Goal: Task Accomplishment & Management: Manage account settings

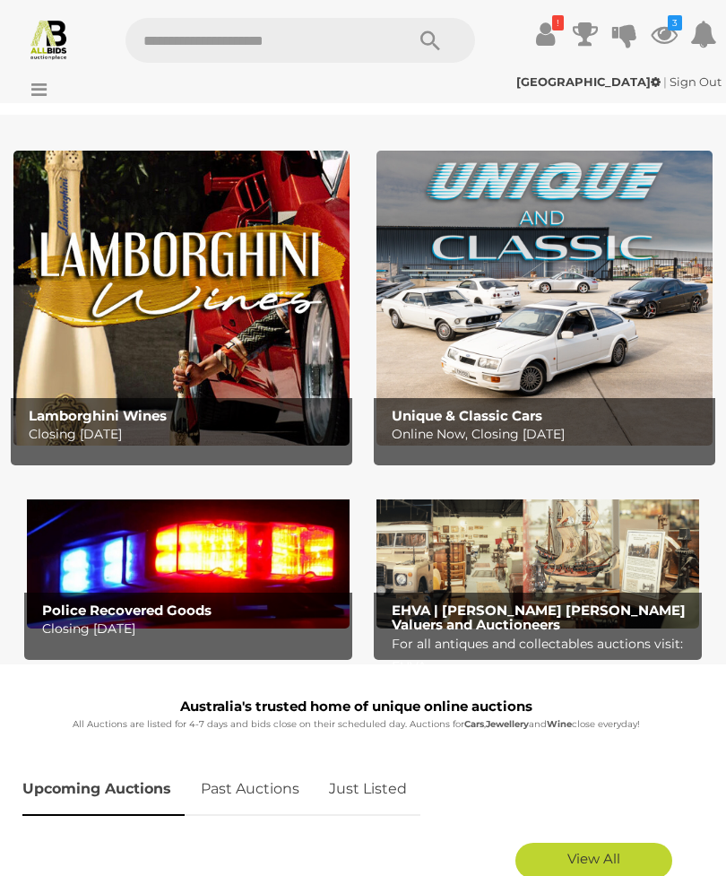
click at [544, 35] on icon at bounding box center [545, 34] width 19 height 32
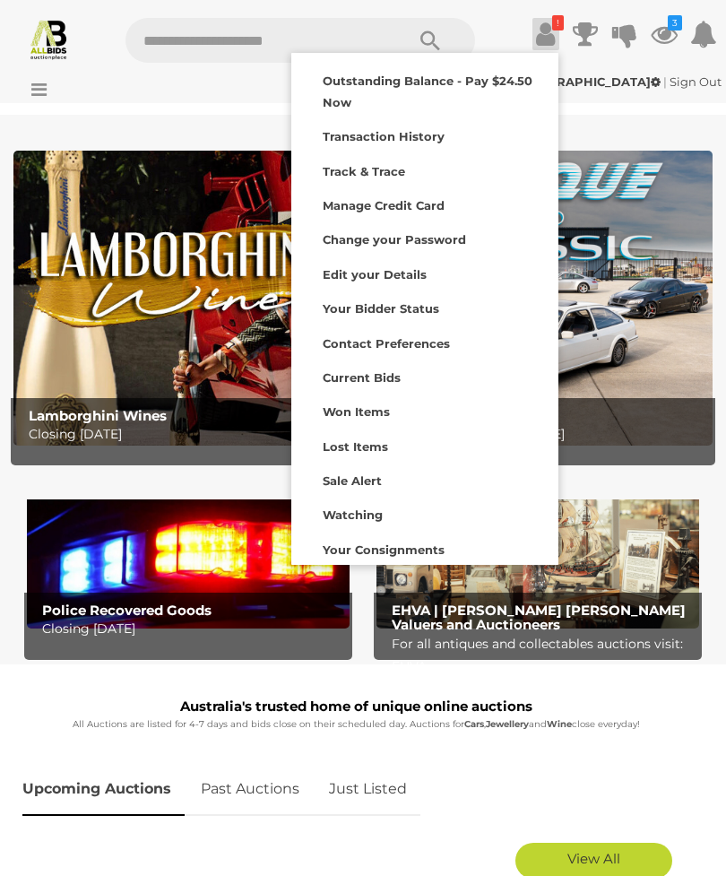
click at [348, 415] on strong "Won Items" at bounding box center [356, 411] width 67 height 14
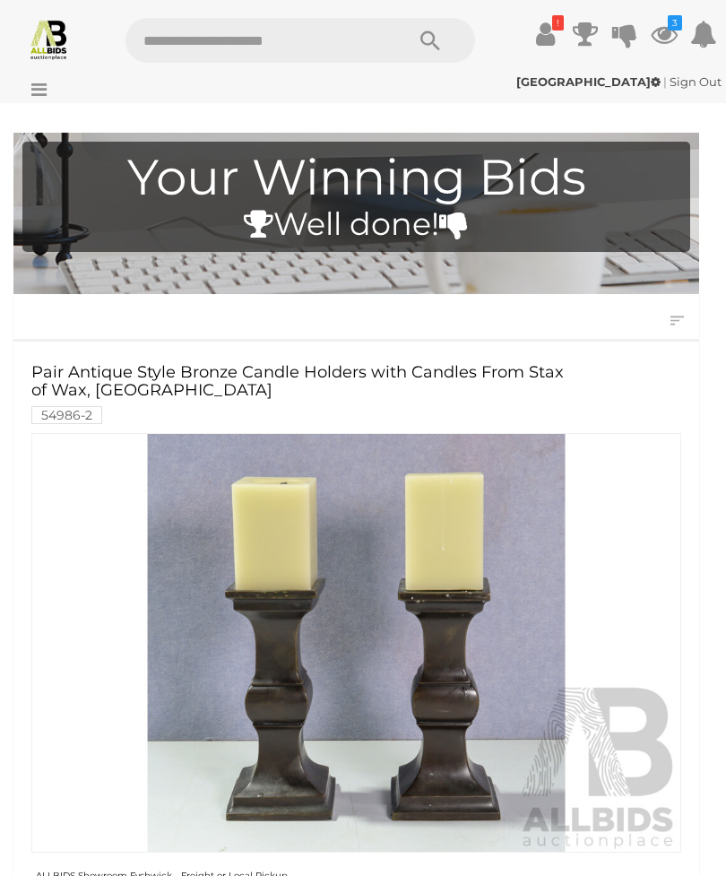
click at [41, 82] on icon at bounding box center [34, 90] width 24 height 18
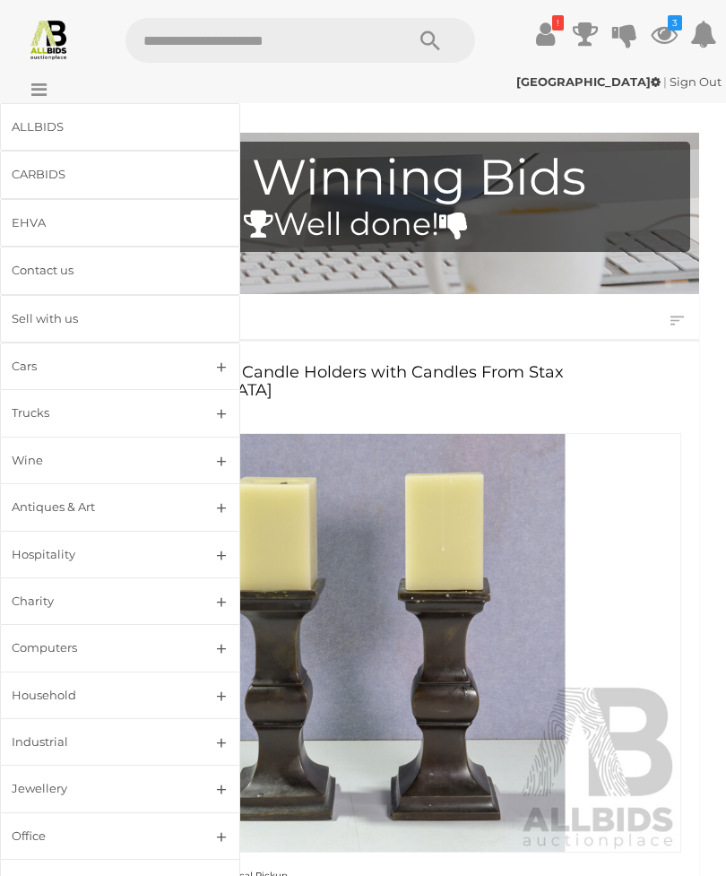
click at [36, 137] on link "ALLBIDS" at bounding box center [120, 127] width 240 height 48
click at [39, 135] on div "ALLBIDS" at bounding box center [99, 127] width 174 height 21
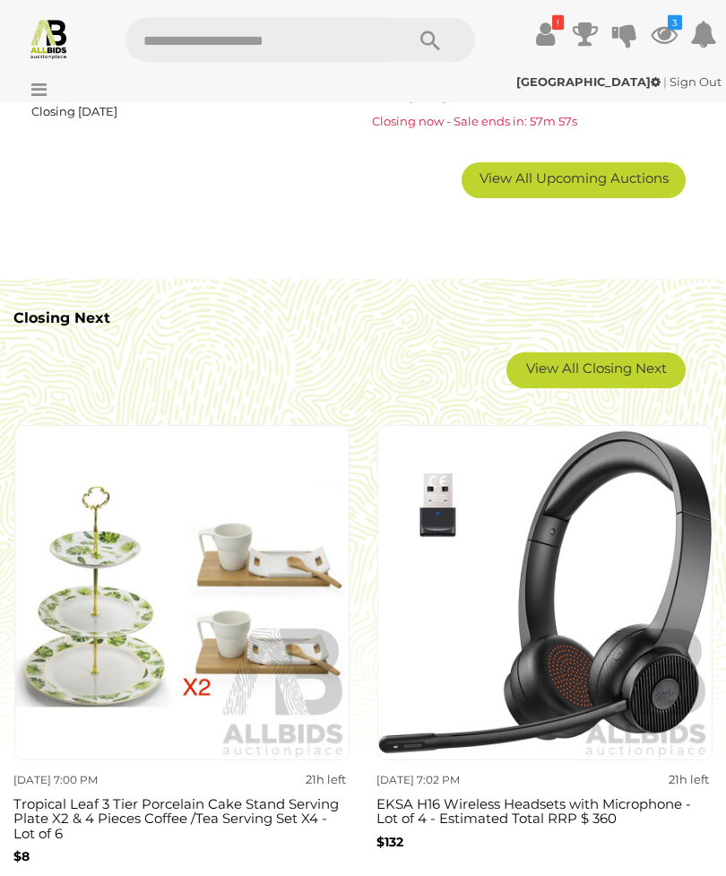
scroll to position [2370, 0]
click at [591, 376] on link "View All Closing Next" at bounding box center [596, 370] width 179 height 36
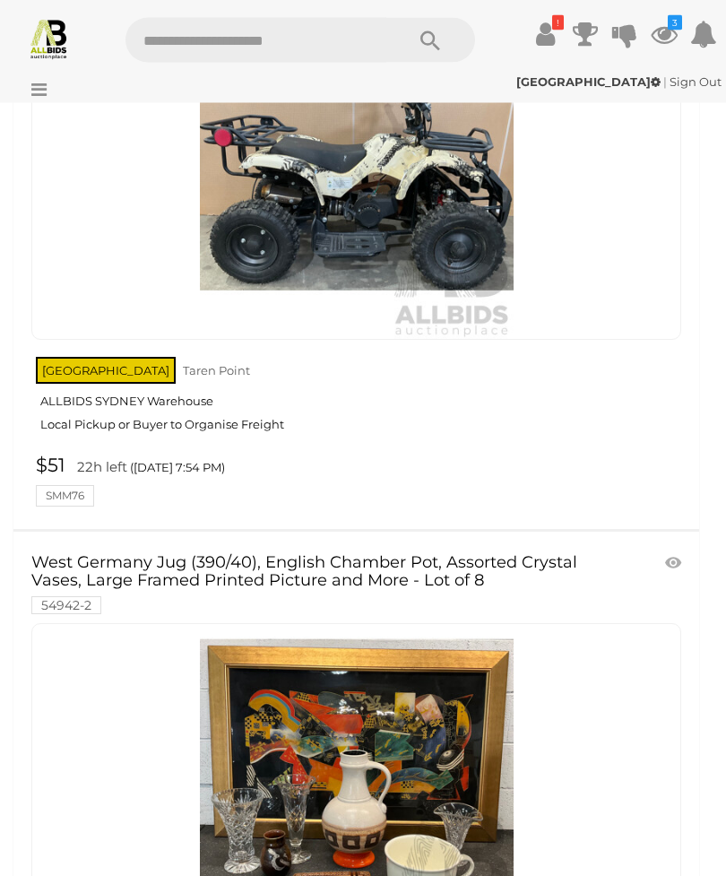
scroll to position [15952, 0]
